Goal: Task Accomplishment & Management: Manage account settings

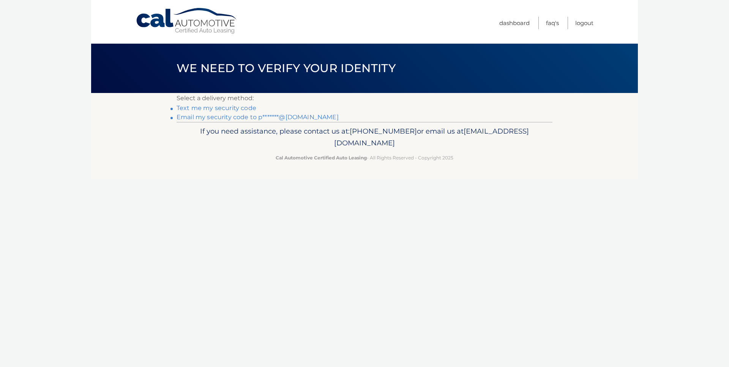
click at [290, 119] on link "Email my security code to p*******@gmail.com" at bounding box center [257, 116] width 162 height 7
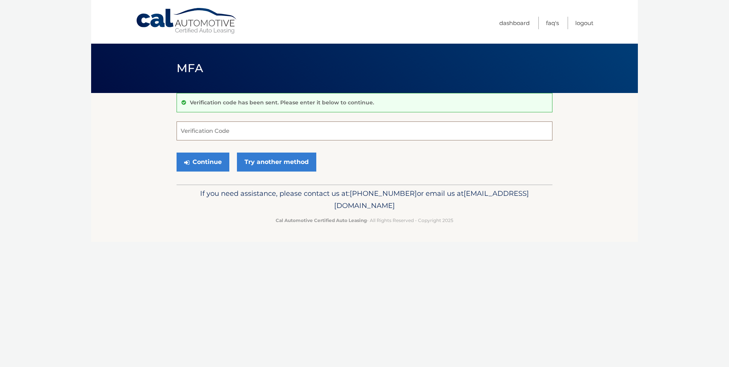
click at [298, 126] on input "Verification Code" at bounding box center [364, 130] width 376 height 19
paste input "700330"
click at [215, 154] on button "Continue" at bounding box center [202, 162] width 53 height 19
type input "700330"
click at [190, 161] on button "Continue" at bounding box center [202, 162] width 53 height 19
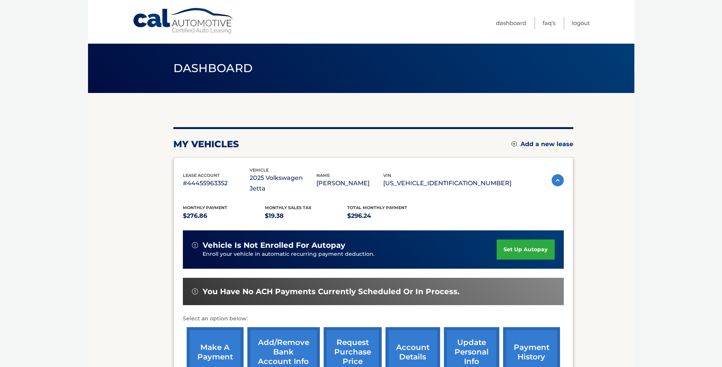
click at [497, 240] on link "set up autopay" at bounding box center [526, 250] width 58 height 20
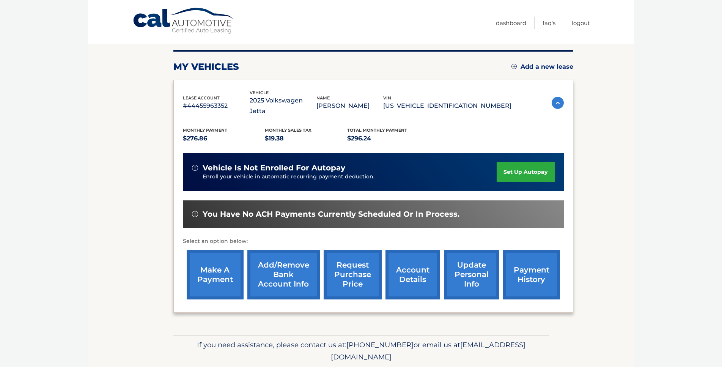
scroll to position [112, 0]
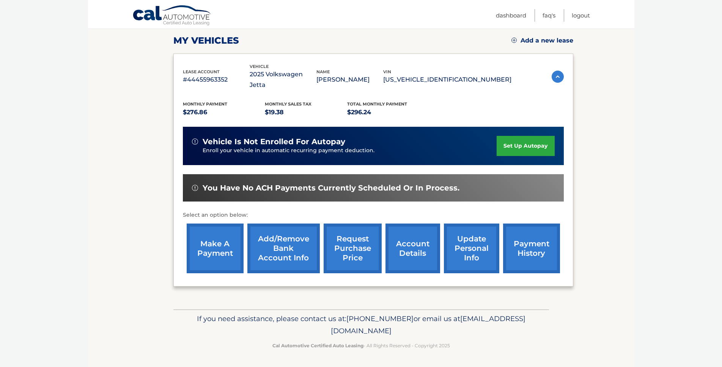
click at [205, 241] on link "make a payment" at bounding box center [215, 249] width 57 height 50
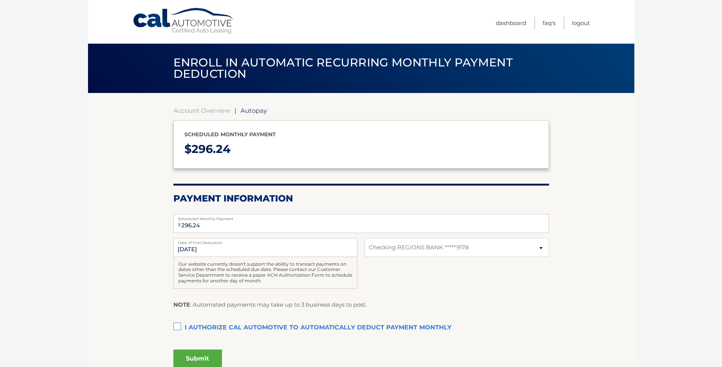
select select "N2ZhNDA2NWYtNGI0Zi00NDZmLTk3YjktZDFmZTlhYjk1Mzhk"
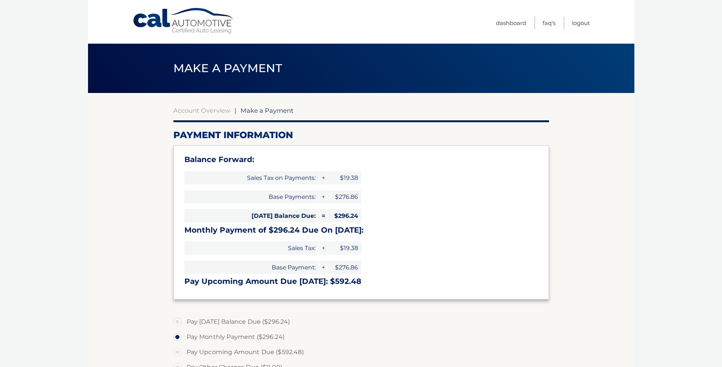
select select "N2ZhNDA2NWYtNGI0Zi00NDZmLTk3YjktZDFmZTlhYjk1Mzhk"
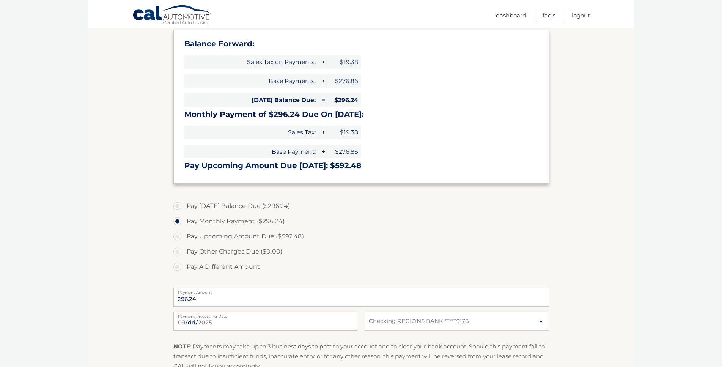
scroll to position [116, 0]
click at [197, 205] on label "Pay Today's Balance Due ($296.24)" at bounding box center [361, 205] width 376 height 15
click at [184, 205] on input "Pay Today's Balance Due ($296.24)" at bounding box center [180, 204] width 8 height 12
radio input "true"
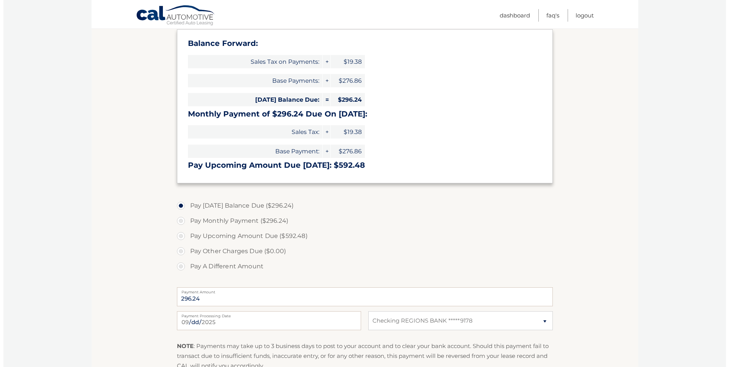
scroll to position [227, 0]
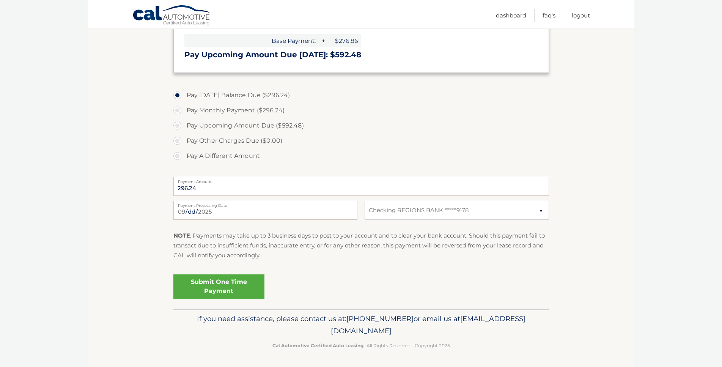
click at [209, 286] on link "Submit One Time Payment" at bounding box center [218, 286] width 91 height 24
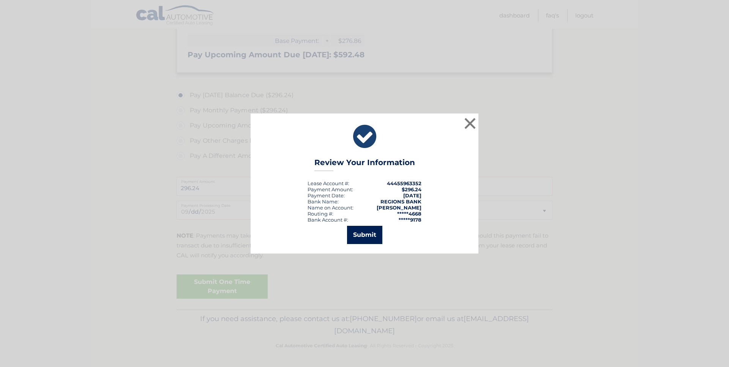
click at [369, 234] on button "Submit" at bounding box center [364, 235] width 35 height 18
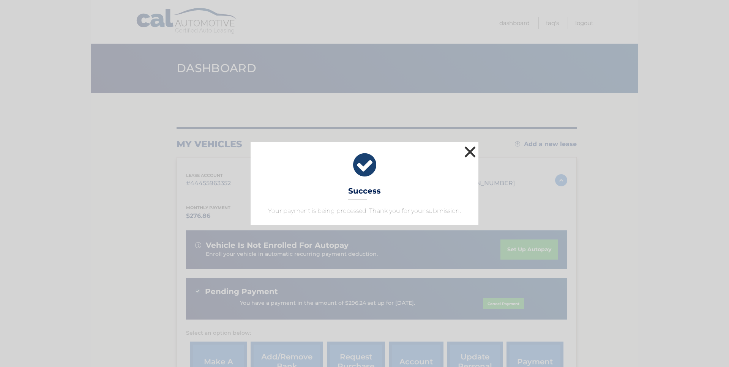
click at [469, 154] on button "×" at bounding box center [469, 151] width 15 height 15
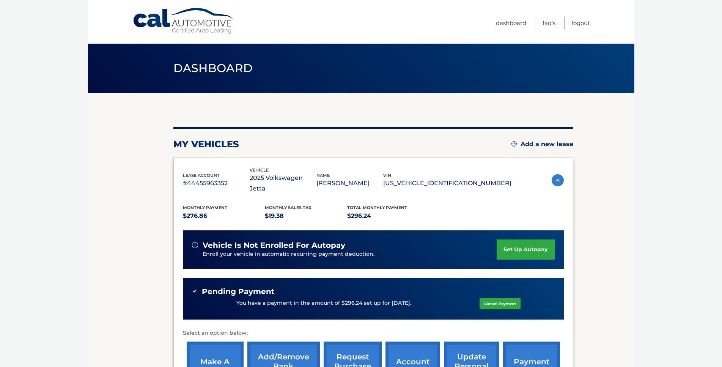
click at [497, 240] on link "set up autopay" at bounding box center [526, 250] width 58 height 20
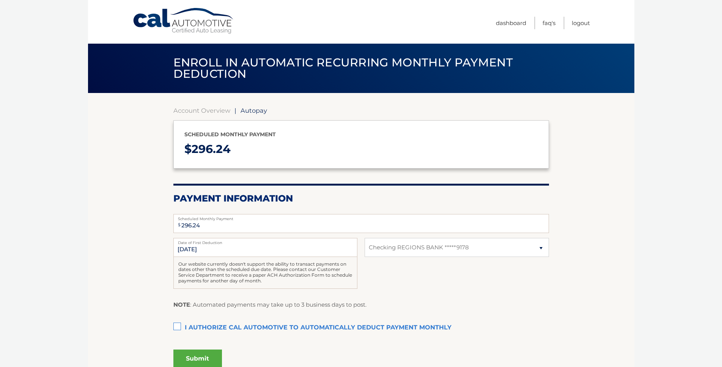
select select "N2ZhNDA2NWYtNGI0Zi00NDZmLTk3YjktZDFmZTlhYjk1Mzhk"
click at [253, 247] on input "10/4/2025" at bounding box center [265, 247] width 184 height 19
click at [268, 243] on label "Date of First Deduction" at bounding box center [265, 241] width 184 height 6
click at [268, 243] on input "10/4/2025" at bounding box center [265, 247] width 184 height 19
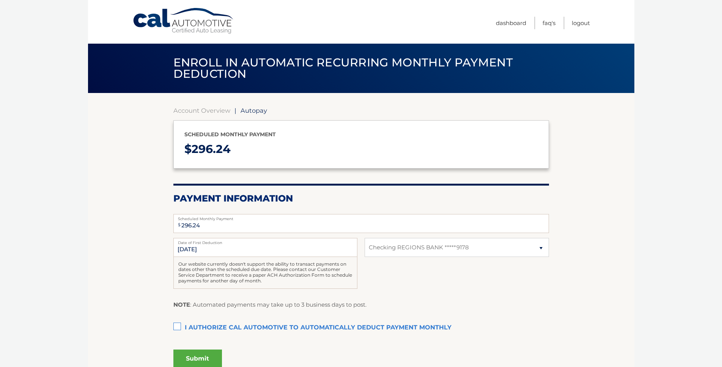
click at [268, 243] on label "Date of First Deduction" at bounding box center [265, 241] width 184 height 6
click at [268, 243] on input "10/4/2025" at bounding box center [265, 247] width 184 height 19
click at [123, 247] on section "Account Overview | Autopay Scheduled monthly payment $ 296.24 Payment Informati…" at bounding box center [361, 236] width 547 height 286
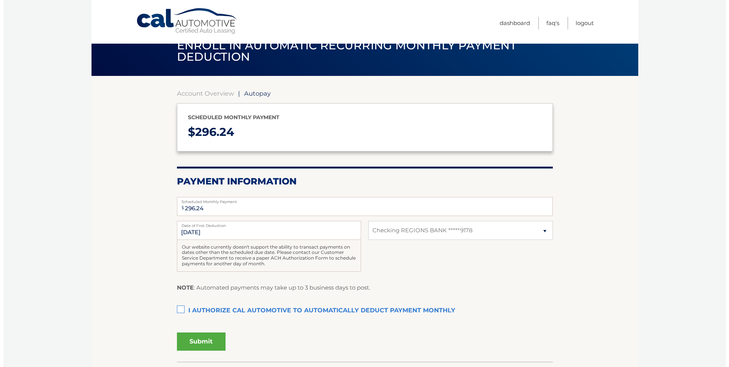
scroll to position [39, 0]
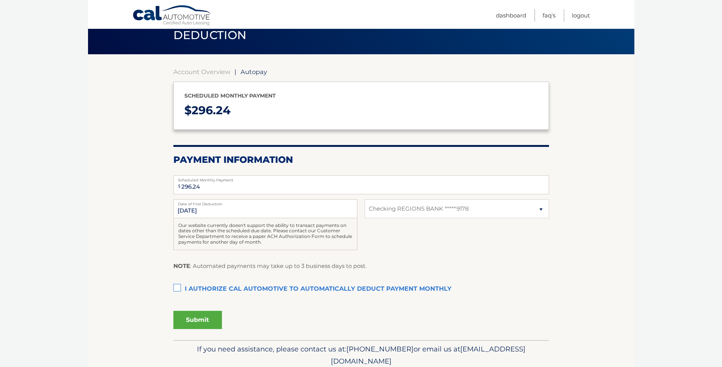
click at [175, 287] on label "I authorize cal automotive to automatically deduct payment monthly This checkbo…" at bounding box center [361, 289] width 376 height 15
click at [0, 0] on input "I authorize cal automotive to automatically deduct payment monthly This checkbo…" at bounding box center [0, 0] width 0 height 0
click at [193, 317] on button "Submit" at bounding box center [197, 320] width 49 height 18
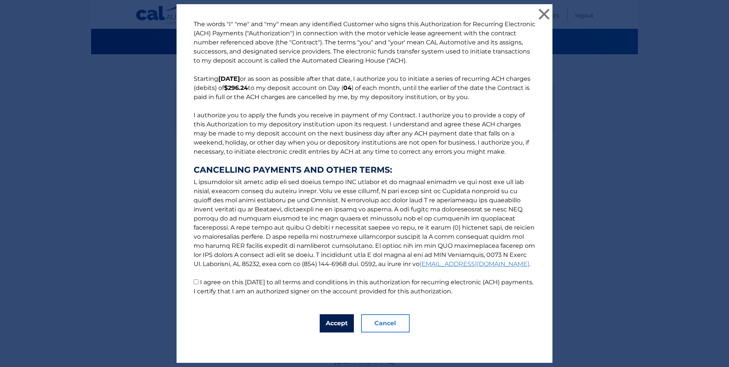
click at [340, 318] on button "Accept" at bounding box center [337, 323] width 34 height 18
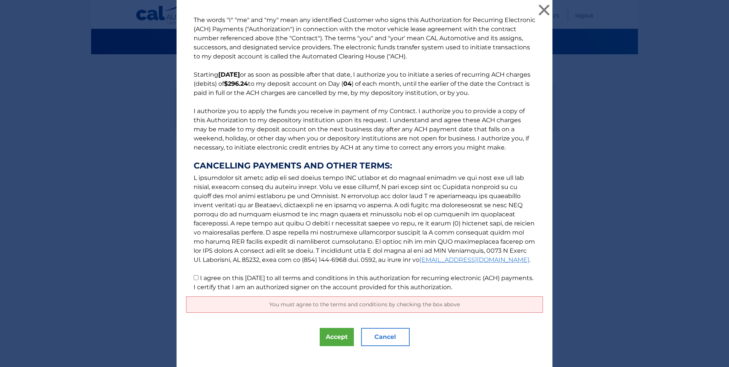
click at [280, 288] on label "I agree on this 09/13/2025 to all terms and conditions in this authorization fo…" at bounding box center [364, 282] width 340 height 16
click at [199, 280] on input "I agree on this 09/13/2025 to all terms and conditions in this authorization fo…" at bounding box center [196, 277] width 5 height 5
checkbox input "true"
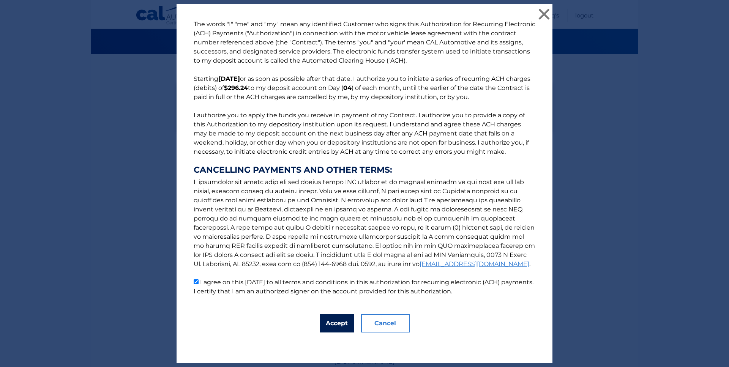
click at [333, 328] on button "Accept" at bounding box center [337, 323] width 34 height 18
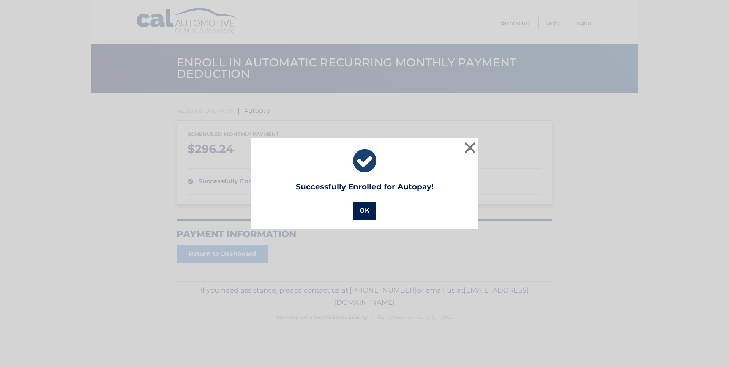
click at [368, 219] on button "OK" at bounding box center [364, 211] width 22 height 18
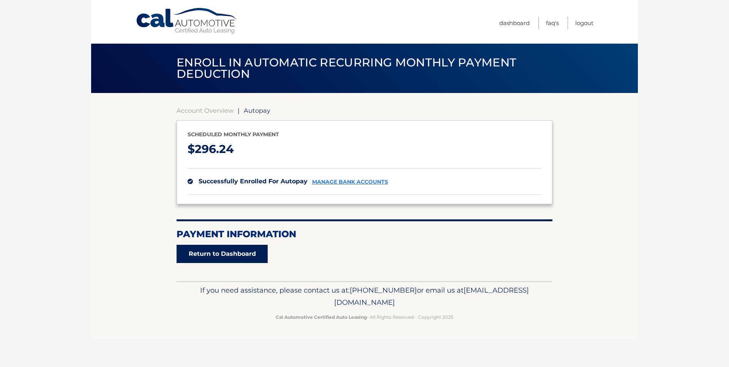
click at [216, 249] on link "Return to Dashboard" at bounding box center [221, 254] width 91 height 18
